Goal: Find specific page/section: Find specific page/section

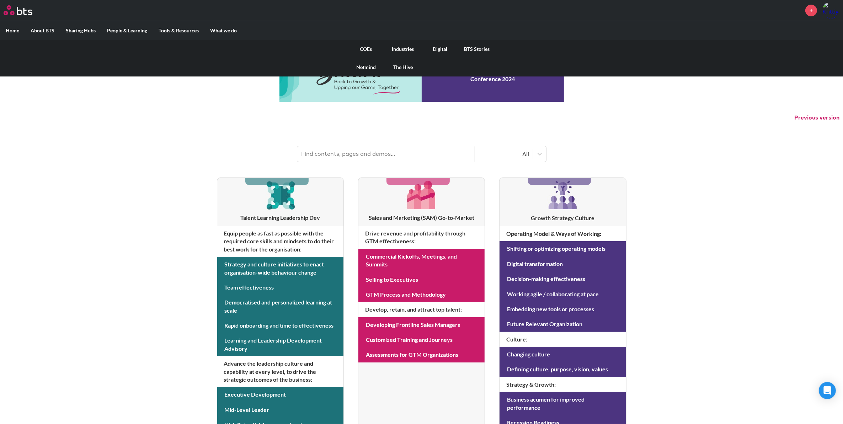
click at [374, 52] on link "COEs" at bounding box center [366, 49] width 37 height 18
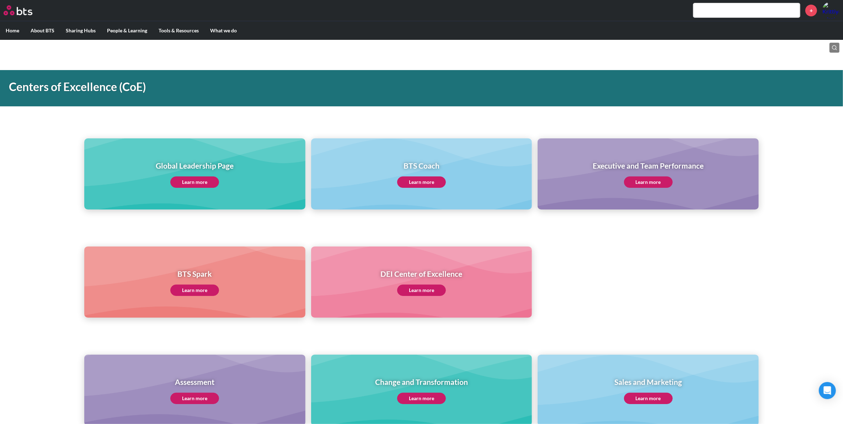
click at [15, 32] on label "Home" at bounding box center [12, 30] width 25 height 18
click at [0, 0] on input "Home" at bounding box center [0, 0] width 0 height 0
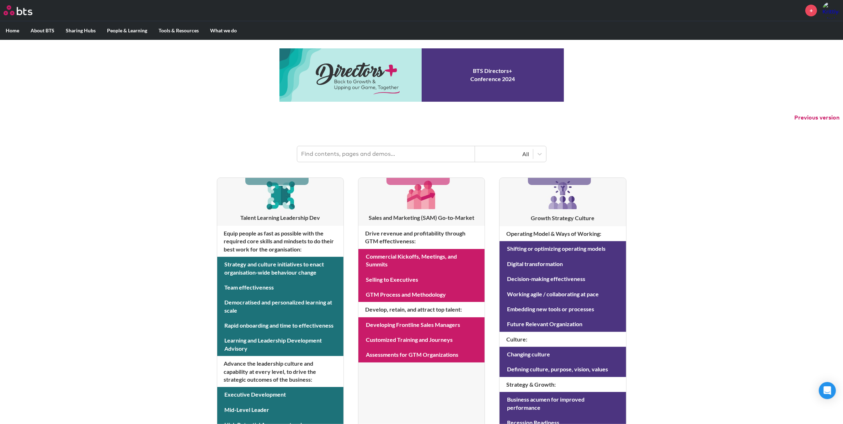
click at [678, 148] on header "All" at bounding box center [421, 150] width 843 height 37
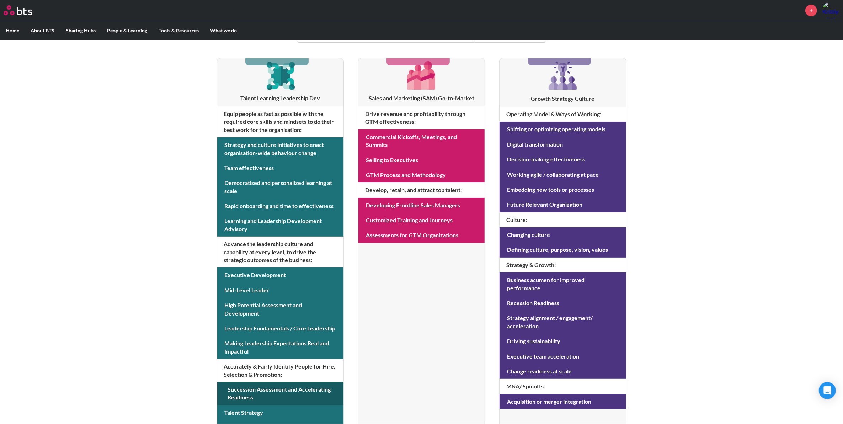
scroll to position [133, 0]
